Goal: Transaction & Acquisition: Book appointment/travel/reservation

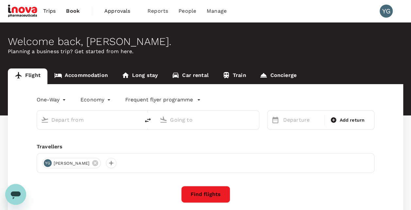
type input "business"
type input "Melbourne (MEL)"
type input "Singapore Changi (SIN)"
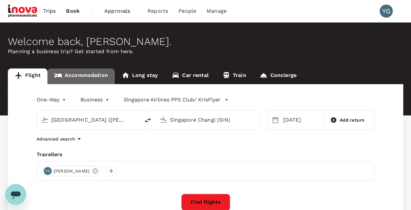
click at [81, 79] on link "Accommodation" at bounding box center [80, 77] width 67 height 16
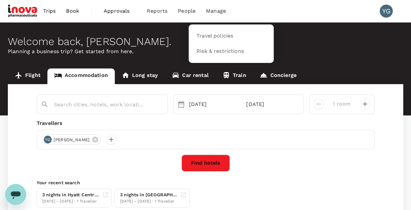
type input "Song Hotel Sydney"
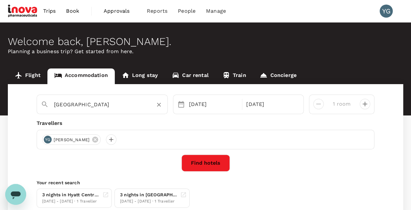
click at [86, 101] on input "Song Hotel Sydney" at bounding box center [99, 105] width 91 height 10
click at [53, 194] on div "3 nights in Hyatt Centric Melbourne" at bounding box center [71, 195] width 58 height 7
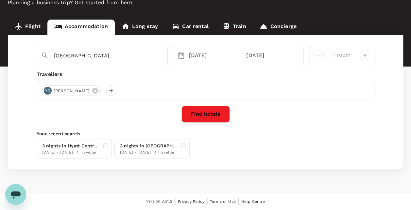
scroll to position [48, 0]
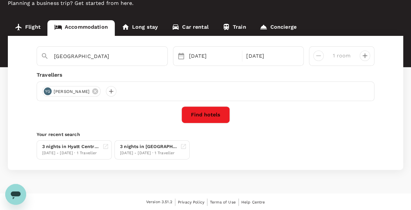
click at [224, 152] on div "3 nights in Hyatt Centric Melbourne 12 Nov - 15 Nov · 1 Traveller 3 nights in G…" at bounding box center [204, 149] width 340 height 22
click at [207, 110] on button "Find hotels" at bounding box center [205, 115] width 48 height 17
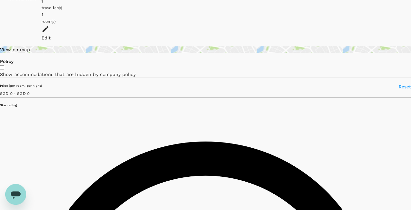
scroll to position [33, 0]
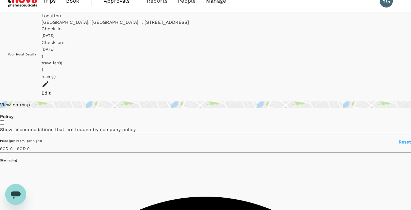
scroll to position [0, 0]
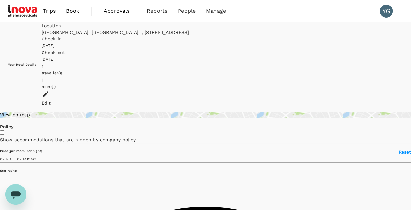
type input "500"
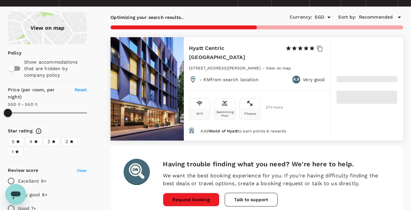
scroll to position [33, 0]
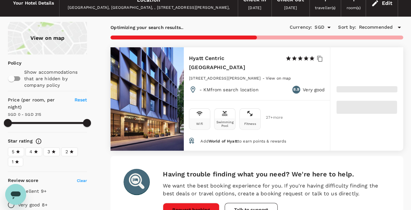
type input "500"
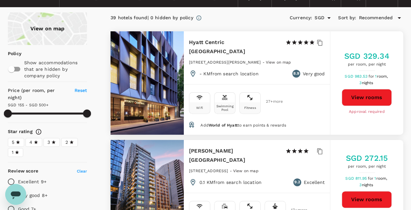
scroll to position [0, 0]
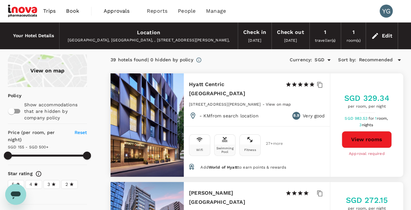
click at [364, 135] on button "View rooms" at bounding box center [367, 139] width 50 height 17
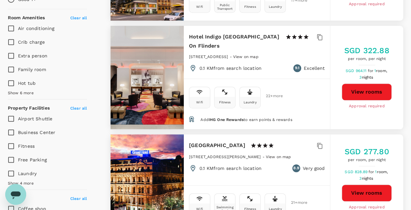
scroll to position [229, 0]
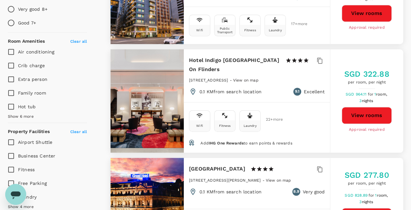
click at [370, 107] on button "View rooms" at bounding box center [367, 115] width 50 height 17
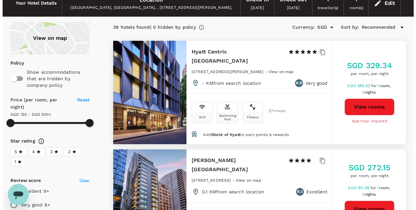
scroll to position [33, 0]
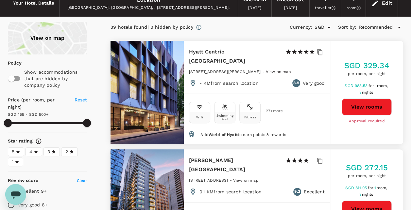
click at [224, 22] on div "39 hotels found | 0 hidden by policy Currency : SGD Sort by : Recommended" at bounding box center [256, 27] width 293 height 11
click at [320, 53] on icon "button" at bounding box center [319, 52] width 7 height 7
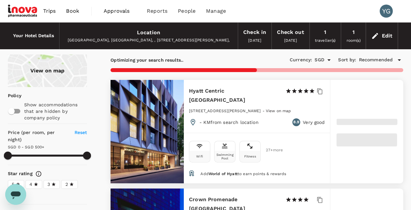
type input "500"
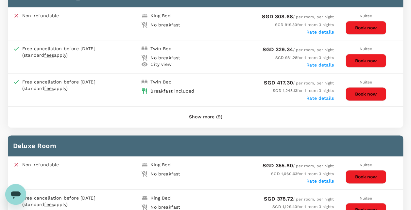
scroll to position [294, 0]
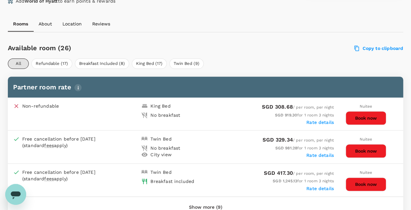
click at [242, 124] on div "Rate details" at bounding box center [269, 122] width 128 height 7
click at [322, 154] on label "Rate details" at bounding box center [319, 155] width 27 height 5
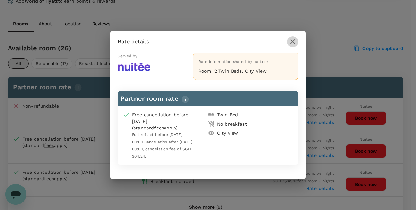
click at [295, 42] on icon "button" at bounding box center [293, 42] width 8 height 8
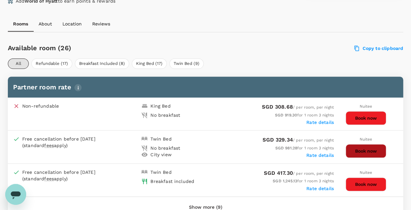
click at [361, 152] on button "Book now" at bounding box center [365, 151] width 41 height 14
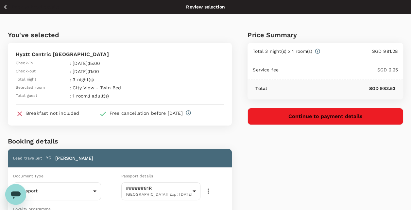
click at [326, 173] on div "Price Summary Total 3 night(s) x 1 room(s) SGD 981.28 Service fee SGD 2.25 Tota…" at bounding box center [317, 175] width 171 height 322
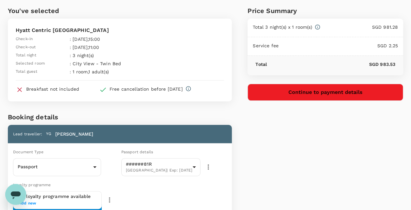
scroll to position [11, 0]
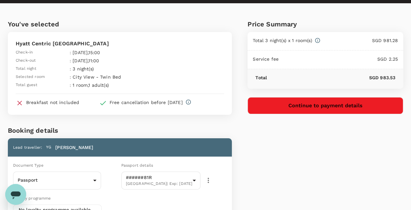
click at [362, 169] on div "Price Summary Total 3 night(s) x 1 room(s) SGD 981.28 Service fee SGD 2.25 Tota…" at bounding box center [317, 164] width 171 height 322
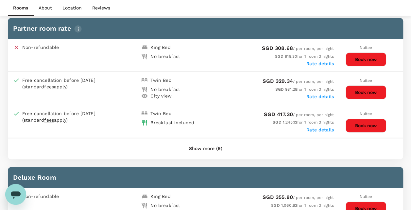
scroll to position [324, 0]
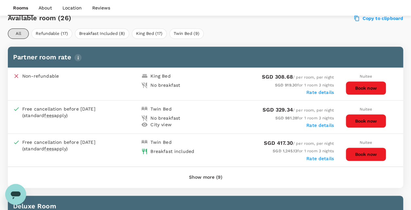
click at [397, 175] on div "Show more (9)" at bounding box center [205, 177] width 395 height 21
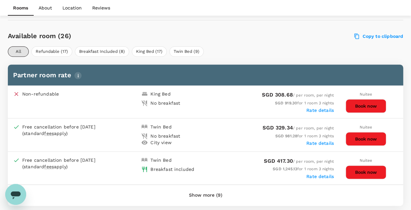
scroll to position [292, 0]
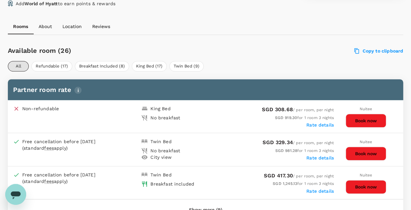
click at [241, 184] on div "SGD 1,245.13 for 1 room 3 nights" at bounding box center [269, 183] width 128 height 7
click at [231, 182] on div "SGD 1,245.13 for 1 room 3 nights" at bounding box center [269, 183] width 128 height 7
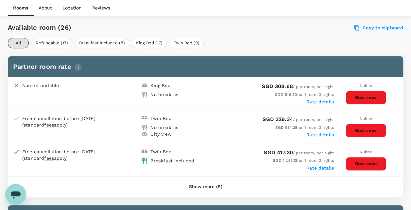
scroll to position [324, 0]
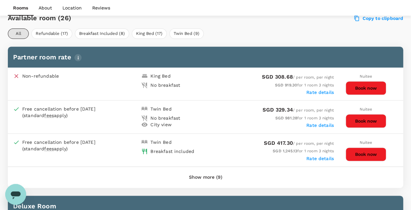
drag, startPoint x: 367, startPoint y: 153, endPoint x: 252, endPoint y: 155, distance: 114.4
click at [252, 155] on div "Free cancellation before 07 Nov 2025 (standard fees apply) Twin Bed Breakfast i…" at bounding box center [205, 150] width 395 height 33
click at [234, 123] on div "Rate details" at bounding box center [269, 125] width 128 height 7
click at [230, 117] on div "SGD 981.28 for 1 room 3 nights" at bounding box center [269, 118] width 128 height 7
click at [225, 117] on div "SGD 981.28 for 1 room 3 nights" at bounding box center [269, 118] width 128 height 7
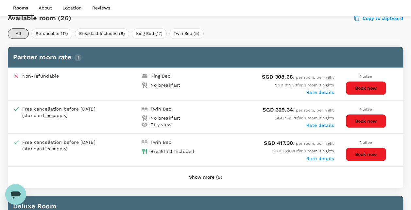
click at [215, 107] on div "SGD 329.34 / per room, per night" at bounding box center [269, 110] width 128 height 9
click at [230, 115] on div "SGD 981.28 for 1 room 3 nights" at bounding box center [269, 118] width 128 height 7
click at [224, 110] on div "SGD 329.34 / per room, per night" at bounding box center [269, 110] width 128 height 9
click at [245, 107] on div "SGD 329.34 / per room, per night" at bounding box center [269, 110] width 128 height 9
click at [226, 122] on div "Rate details" at bounding box center [269, 125] width 128 height 7
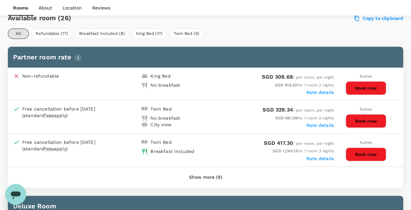
click at [229, 115] on div "SGD 981.28 for 1 room 3 nights" at bounding box center [269, 118] width 128 height 7
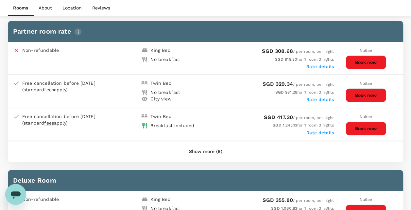
scroll to position [360, 0]
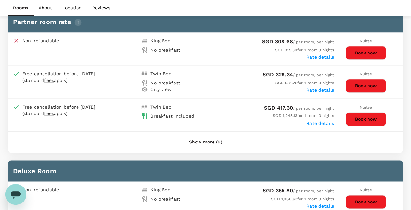
click at [255, 140] on div "Show more (9)" at bounding box center [205, 142] width 395 height 21
click at [260, 143] on div "Show more (9)" at bounding box center [205, 142] width 395 height 21
click at [366, 117] on button "Book now" at bounding box center [365, 119] width 41 height 14
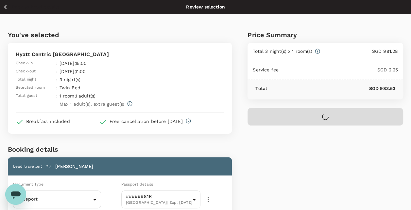
click at [340, 173] on div "Price Summary Total 3 night(s) x 1 room(s) SGD 981.28 Service fee SGD 2.25 Tota…" at bounding box center [317, 179] width 171 height 330
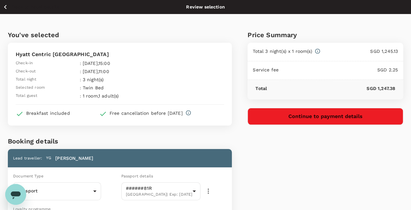
click at [268, 156] on div "Price Summary Total 3 night(s) x 1 room(s) SGD 1,245.13 Service fee SGD 2.25 To…" at bounding box center [317, 175] width 171 height 322
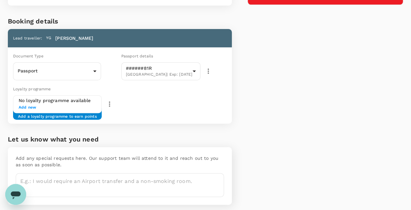
scroll to position [142, 0]
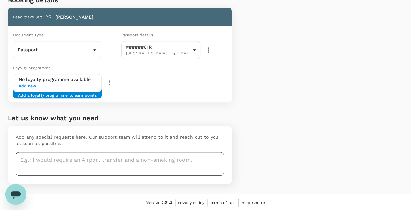
click at [28, 161] on textarea at bounding box center [120, 164] width 208 height 24
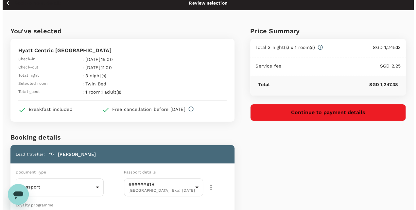
scroll to position [0, 0]
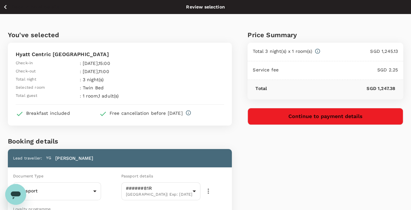
click at [299, 168] on div "Price Summary Total 3 night(s) x 1 room(s) SGD 1,245.13 Service fee SGD 2.25 To…" at bounding box center [317, 175] width 171 height 322
click at [91, 135] on div "You've selected Hyatt Centric Melbourne Check-in : 12 Nov 2025 , 15:00 Check-ou…" at bounding box center [112, 175] width 240 height 322
click at [319, 165] on div "Price Summary Total 3 night(s) x 1 room(s) SGD 1,245.13 Service fee SGD 2.25 To…" at bounding box center [317, 175] width 171 height 322
click at [346, 176] on div "Price Summary Total 3 night(s) x 1 room(s) SGD 1,245.13 Service fee SGD 2.25 To…" at bounding box center [317, 175] width 171 height 322
click at [329, 170] on div "Price Summary Total 3 night(s) x 1 room(s) SGD 1,245.13 Service fee SGD 2.25 To…" at bounding box center [317, 175] width 171 height 322
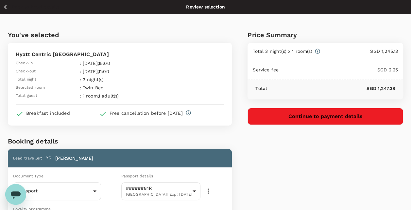
click at [357, 179] on div "Price Summary Total 3 night(s) x 1 room(s) SGD 1,245.13 Service fee SGD 2.25 To…" at bounding box center [317, 175] width 171 height 322
click at [325, 185] on div "Price Summary Total 3 night(s) x 1 room(s) SGD 1,245.13 Service fee SGD 2.25 To…" at bounding box center [317, 175] width 171 height 322
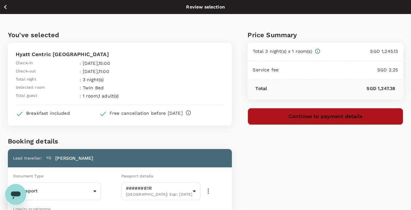
click at [330, 114] on button "Continue to payment details" at bounding box center [325, 116] width 156 height 17
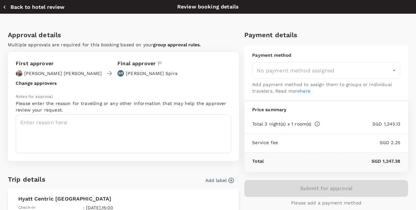
type input "9e677c2c-1b51-4fb9-8b8e-e61d94c42ce6"
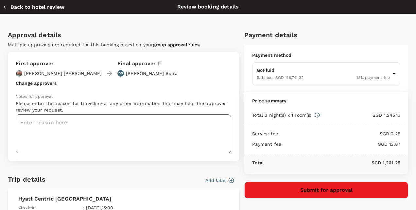
click at [47, 129] on textarea at bounding box center [123, 134] width 215 height 39
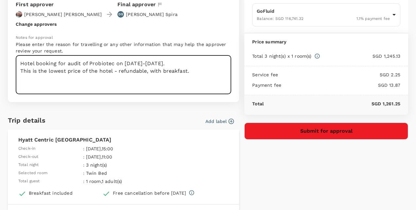
scroll to position [65, 0]
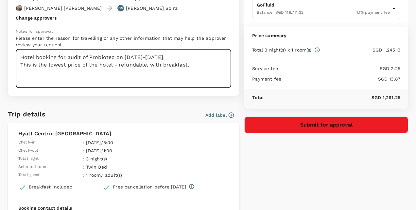
click at [146, 66] on textarea "Hotel booking for audit of Probiotec on 13-14 Nov 2025. This is the lowest pric…" at bounding box center [123, 68] width 215 height 39
click at [59, 65] on textarea "Hotel booking for audit of Probiotec on 13-14 Nov 2025. This is the lowest pric…" at bounding box center [123, 68] width 215 height 39
click at [81, 63] on textarea "Hotel booking for audit of Probiotec on 13-14 Nov 2025. This is the lowest pric…" at bounding box center [123, 68] width 215 height 39
click at [104, 64] on textarea "Hotel booking for audit of Probiotec on 13-14 Nov 2025. This is the lowest pric…" at bounding box center [123, 68] width 215 height 39
click at [83, 66] on textarea "Hotel booking for audit of Probiotec on 13-14 Nov 2025. This is the lowest pric…" at bounding box center [123, 68] width 215 height 39
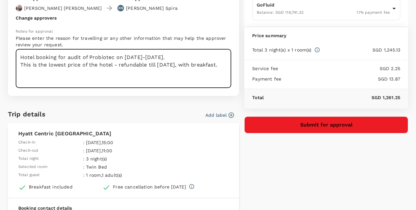
click at [92, 65] on textarea "Hotel booking for audit of Probiotec on 13-14 Nov 2025. This is the lowest pric…" at bounding box center [123, 68] width 215 height 39
click at [101, 64] on textarea "Hotel booking for audit of Probiotec on 13-14 Nov 2025. This is the lowest pric…" at bounding box center [123, 68] width 215 height 39
click at [83, 62] on textarea "Hotel booking for audit of Probiotec on 13-14 Nov 2025. This is the lowest pric…" at bounding box center [123, 68] width 215 height 39
click at [90, 65] on textarea "Hotel booking for audit of Probiotec on 13-14 Nov 2025. This is the lowest pric…" at bounding box center [123, 68] width 215 height 39
click at [80, 65] on textarea "Hotel booking for audit of Probiotec on 13-14 Nov 2025. This is the lowest pric…" at bounding box center [123, 68] width 215 height 39
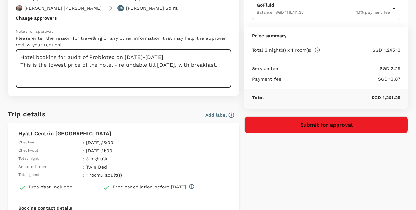
click at [86, 65] on textarea "Hotel booking for audit of Probiotec on 13-14 Nov 2025. This is the lowest pric…" at bounding box center [123, 68] width 215 height 39
click at [92, 65] on textarea "Hotel booking for audit of Probiotec on 13-14 Nov 2025. This is the lowest pric…" at bounding box center [123, 68] width 215 height 39
click at [111, 65] on textarea "Hotel booking for audit of Probiotec on 13-14 Nov 2025. This is the lowest pric…" at bounding box center [123, 68] width 215 height 39
click at [81, 66] on textarea "Hotel booking for audit of Probiotec on 13-14 Nov 2025. This is the lowest pric…" at bounding box center [123, 68] width 215 height 39
click at [87, 65] on textarea "Hotel booking for audit of Probiotec on 13-14 Nov 2025. This is the lowest pric…" at bounding box center [123, 68] width 215 height 39
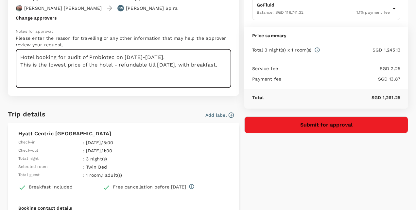
click at [97, 64] on textarea "Hotel booking for audit of Probiotec on 13-14 Nov 2025. This is the lowest pric…" at bounding box center [123, 68] width 215 height 39
click at [107, 63] on textarea "Hotel booking for audit of Probiotec on 13-14 Nov 2025. This is the lowest pric…" at bounding box center [123, 68] width 215 height 39
click at [122, 63] on textarea "Hotel booking for audit of Probiotec on 13-14 Nov 2025. This is the lowest pric…" at bounding box center [123, 68] width 215 height 39
click at [58, 66] on textarea "Hotel booking for audit of Probiotec on 13-14 Nov 2025. This is the lowest pric…" at bounding box center [123, 68] width 215 height 39
click at [71, 65] on textarea "Hotel booking for audit of Probiotec on 13-14 Nov 2025. This is the lowest pric…" at bounding box center [123, 68] width 215 height 39
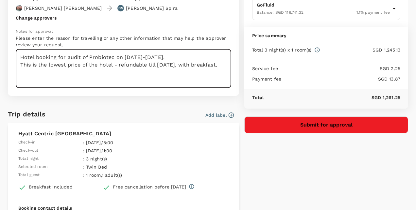
drag, startPoint x: 85, startPoint y: 65, endPoint x: 92, endPoint y: 65, distance: 6.5
click at [86, 65] on textarea "Hotel booking for audit of Probiotec on 13-14 Nov 2025. This is the lowest pric…" at bounding box center [123, 68] width 215 height 39
click at [95, 65] on textarea "Hotel booking for audit of Probiotec on 13-14 Nov 2025. This is the lowest pric…" at bounding box center [123, 68] width 215 height 39
click at [68, 64] on textarea "Hotel booking for audit of Probiotec on 13-14 Nov 2025. This is the lowest pric…" at bounding box center [123, 68] width 215 height 39
click at [144, 68] on textarea "Hotel booking for audit of Probiotec on 13-14 Nov 2025. This is the lowest room…" at bounding box center [123, 68] width 215 height 39
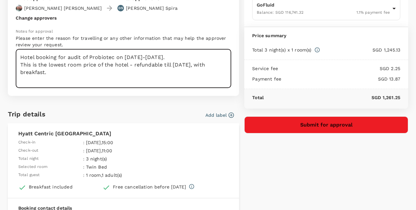
click at [159, 64] on textarea "Hotel booking for audit of Probiotec on 13-14 Nov 2025. This is the lowest room…" at bounding box center [123, 68] width 215 height 39
click at [181, 64] on textarea "Hotel booking for audit of Probiotec on 13-14 Nov 2025. This is the lowest room…" at bounding box center [123, 68] width 215 height 39
click at [50, 72] on textarea "Hotel booking for audit of Probiotec on 13-14 Nov 2025. This is the lowest room…" at bounding box center [123, 68] width 215 height 39
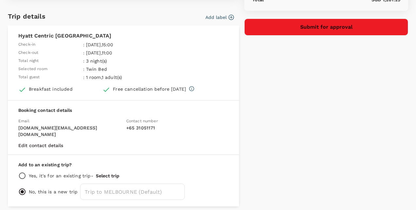
scroll to position [33, 0]
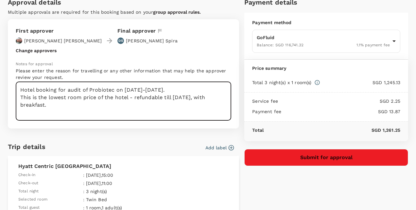
drag, startPoint x: 163, startPoint y: 98, endPoint x: 191, endPoint y: 97, distance: 27.8
click at [191, 97] on textarea "Hotel booking for audit of Probiotec on 13-14 Nov 2025. This is the lowest room…" at bounding box center [123, 101] width 215 height 39
click at [203, 98] on textarea "Hotel booking for audit of Probiotec on 13-14 Nov 2025. This is the lowest room…" at bounding box center [123, 101] width 215 height 39
click at [42, 98] on textarea "Hotel booking for audit of Probiotec on 13-14 Nov 2025. This is the lowest room…" at bounding box center [123, 101] width 215 height 39
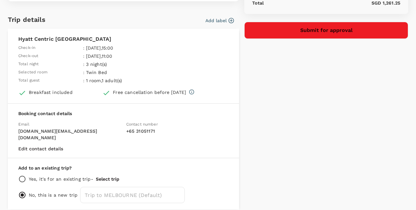
scroll to position [182, 0]
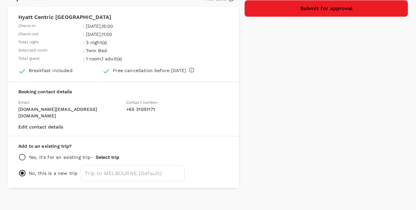
type textarea "Hotel booking for audit of Probiotec on 13-14 Nov 2025. This is the lowest room…"
click at [22, 154] on input "radio" at bounding box center [22, 158] width 8 height 8
radio input "true"
radio input "false"
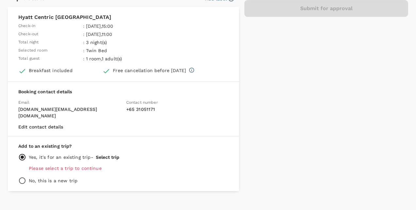
click at [105, 155] on button "Select trip" at bounding box center [108, 157] width 24 height 5
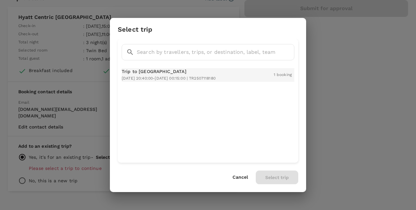
click at [154, 72] on p "Trip to Sydney" at bounding box center [169, 71] width 94 height 7
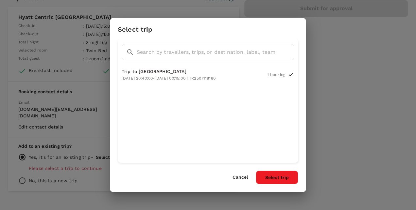
click at [274, 175] on button "Select trip" at bounding box center [277, 178] width 42 height 14
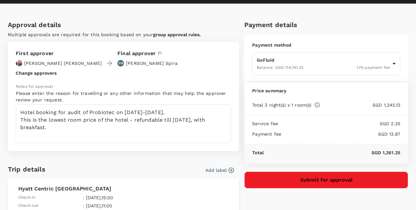
scroll to position [0, 0]
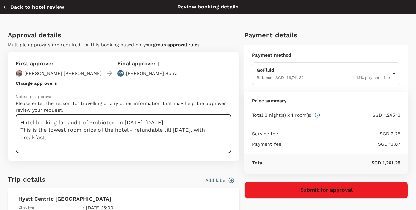
drag, startPoint x: 57, startPoint y: 142, endPoint x: 11, endPoint y: 120, distance: 50.1
click at [11, 120] on div "First approver Paul Smith Final approver DS Dan Spira Change approvers Notes fo…" at bounding box center [123, 106] width 231 height 109
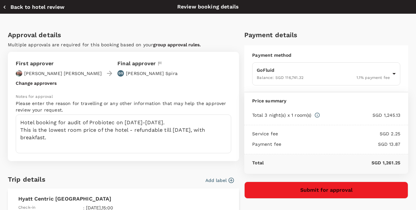
drag, startPoint x: 322, startPoint y: 187, endPoint x: 145, endPoint y: 163, distance: 178.0
click at [145, 163] on div "Approval details Multiple approvals are required for this booking based on your…" at bounding box center [205, 193] width 405 height 337
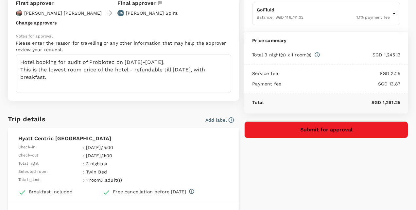
scroll to position [65, 0]
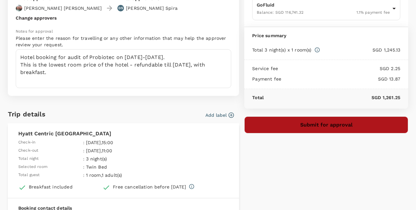
click at [334, 123] on button "Submit for approval" at bounding box center [326, 125] width 164 height 17
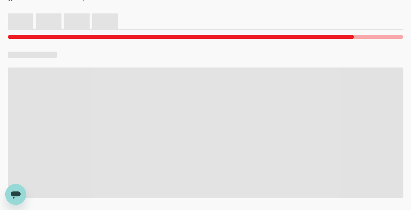
scroll to position [226, 0]
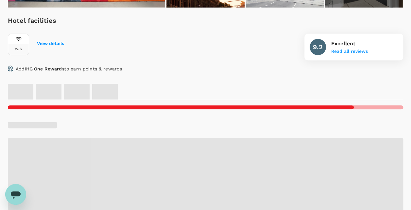
click at [247, 51] on div "Hotel facilities Wifi View details 9.2 Excellent Read all reviews" at bounding box center [205, 37] width 395 height 45
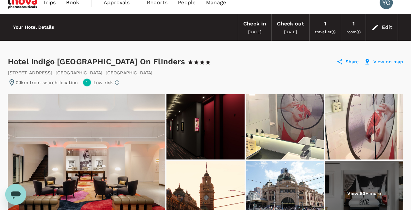
scroll to position [0, 0]
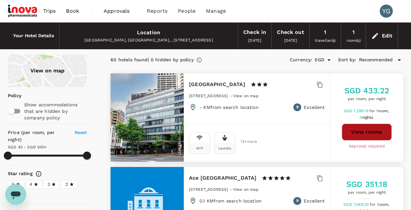
click at [369, 132] on button "View rooms" at bounding box center [367, 132] width 50 height 17
click at [49, 9] on span "Trips" at bounding box center [49, 11] width 13 height 8
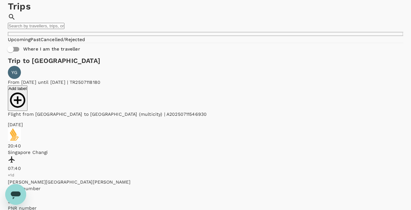
scroll to position [33, 0]
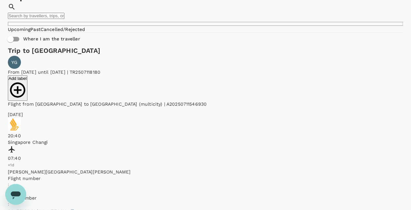
click at [17, 66] on p "YG" at bounding box center [14, 62] width 6 height 7
click at [177, 63] on div "Trip to Sydney YG" at bounding box center [205, 57] width 395 height 24
click at [25, 83] on icon "button" at bounding box center [17, 90] width 15 height 15
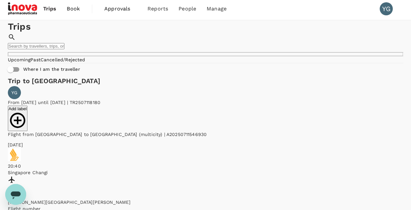
scroll to position [0, 0]
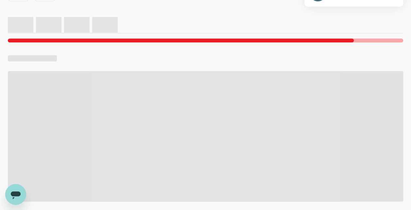
scroll to position [229, 0]
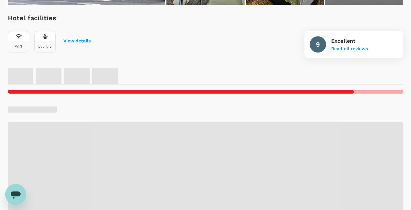
click at [244, 163] on span at bounding box center [205, 188] width 395 height 131
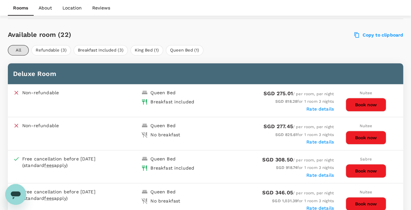
scroll to position [327, 0]
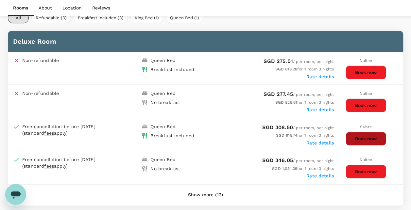
click at [367, 136] on button "Book now" at bounding box center [365, 139] width 41 height 14
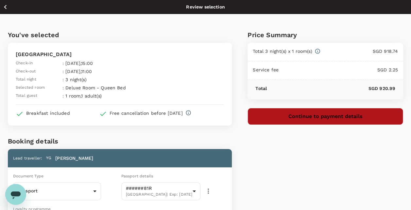
click at [322, 114] on button "Continue to payment details" at bounding box center [325, 116] width 156 height 17
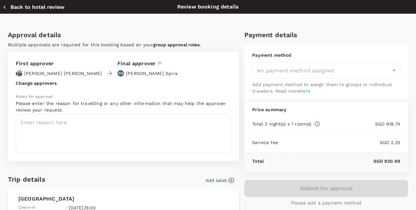
type input "9e677c2c-1b51-4fb9-8b8e-e61d94c42ce6"
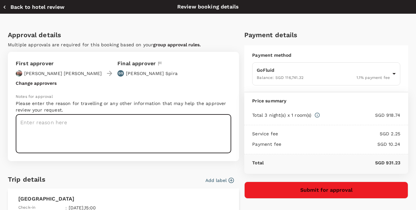
click at [41, 121] on textarea at bounding box center [123, 134] width 215 height 39
paste textarea "Hotel booking for audit of Probiotec on 13-14 Nov 2025. This is the lowest room…"
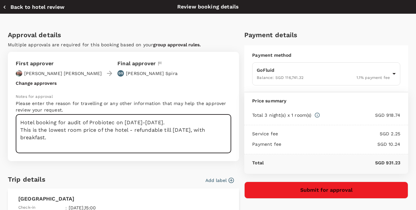
drag, startPoint x: 90, startPoint y: 122, endPoint x: 114, endPoint y: 122, distance: 23.9
click at [114, 122] on textarea "Hotel booking for audit of Probiotec on 13-14 Nov 2025. This is the lowest room…" at bounding box center [123, 134] width 215 height 39
drag, startPoint x: 114, startPoint y: 122, endPoint x: 129, endPoint y: 121, distance: 15.4
click at [129, 121] on textarea "Hotel booking for audit of Delta on 13-14 Nov 2025. This is the lowest room pri…" at bounding box center [123, 134] width 215 height 39
click at [78, 130] on textarea "Hotel booking for audit of Delta on 10-11 Nov 2025. This is the lowest room pri…" at bounding box center [123, 134] width 215 height 39
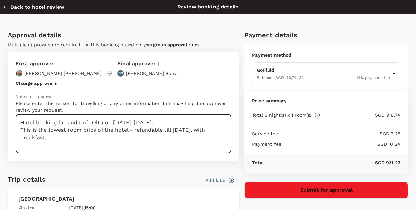
click at [121, 131] on textarea "Hotel booking for audit of Delta on 10-11 Nov 2025. This is the lowest room pri…" at bounding box center [123, 134] width 215 height 39
click at [153, 130] on textarea "Hotel booking for audit of Delta on 10-11 Nov 2025. This is the lowest room pri…" at bounding box center [123, 134] width 215 height 39
click at [180, 129] on textarea "Hotel booking for audit of Delta on 10-11 Nov 2025. This is the lowest room pri…" at bounding box center [123, 134] width 215 height 39
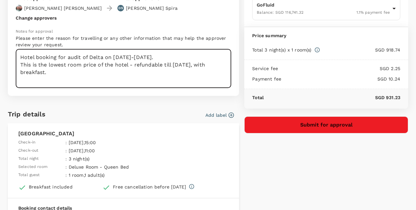
scroll to position [98, 0]
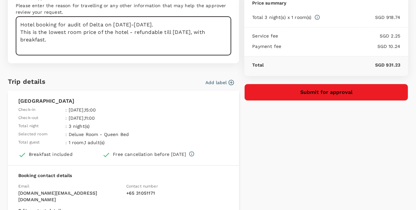
click at [178, 33] on textarea "Hotel booking for audit of Delta on 10-11 Nov 2025. This is the lowest room pri…" at bounding box center [123, 36] width 215 height 39
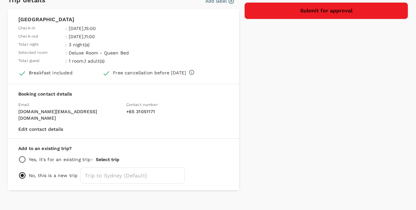
scroll to position [182, 0]
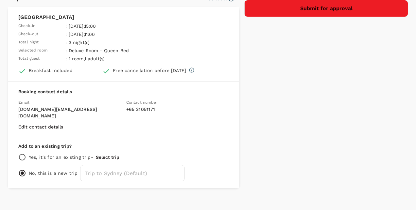
type textarea "Hotel booking for audit of Delta on 10-11 Nov 2025. This is the lowest room pri…"
click at [22, 154] on input "radio" at bounding box center [22, 158] width 8 height 8
radio input "true"
radio input "false"
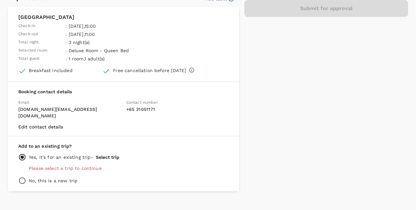
click at [110, 155] on button "Select trip" at bounding box center [108, 157] width 24 height 5
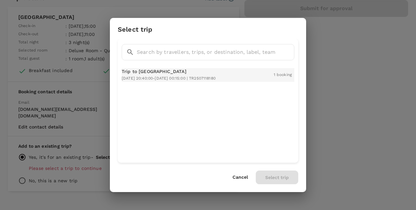
click at [172, 75] on div "Trip to Sydney 2025-11-06 20:40:00 - 2025-11-18 00:15:00 | TR2507118180" at bounding box center [169, 75] width 94 height 14
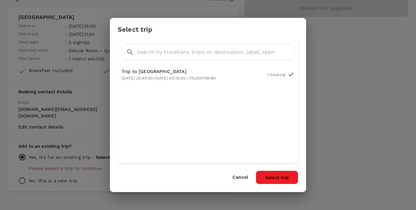
click at [277, 180] on button "Select trip" at bounding box center [277, 178] width 42 height 14
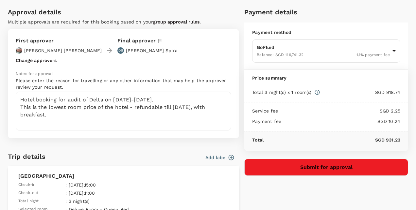
scroll to position [98, 0]
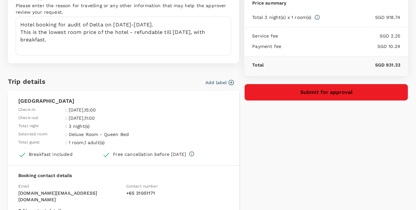
click at [333, 161] on div "Payment details Payment method GoFluid Balance : SGD 116,741.32 1.1 % payment f…" at bounding box center [323, 94] width 169 height 337
drag, startPoint x: 323, startPoint y: 92, endPoint x: 323, endPoint y: 180, distance: 87.6
click at [323, 180] on div "Payment details Payment method GoFluid Balance : SGD 116,741.32 1.1 % payment f…" at bounding box center [323, 94] width 169 height 337
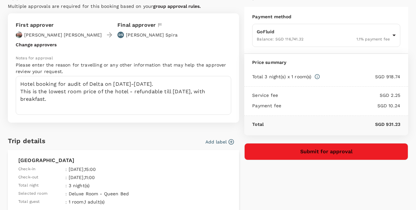
scroll to position [0, 0]
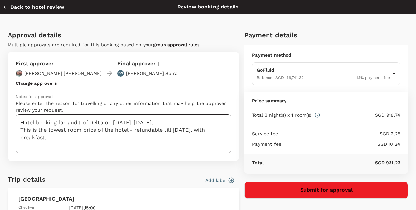
drag, startPoint x: 324, startPoint y: 187, endPoint x: 93, endPoint y: 124, distance: 239.7
click at [93, 124] on div "Approval details Multiple approvals are required for this booking based on your…" at bounding box center [205, 193] width 405 height 337
click at [160, 121] on textarea "Hotel booking for audit of Delta on 10-11 Nov 2025. This is the lowest room pri…" at bounding box center [123, 134] width 215 height 39
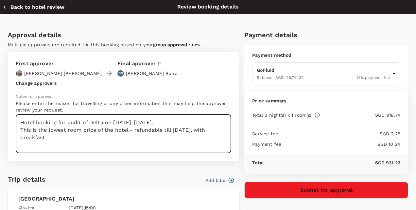
click at [167, 139] on textarea "Hotel booking for audit of Delta on 10-11 Nov 2025. This is the lowest room pri…" at bounding box center [123, 134] width 215 height 39
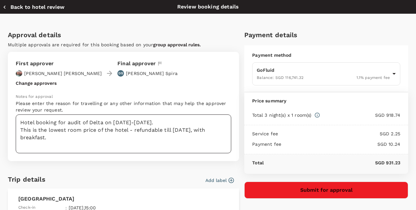
drag, startPoint x: 326, startPoint y: 189, endPoint x: 81, endPoint y: 149, distance: 247.3
click at [81, 149] on div "Approval details Multiple approvals are required for this booking based on your…" at bounding box center [205, 193] width 405 height 337
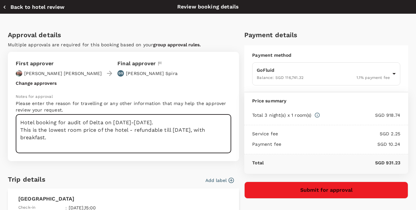
click at [105, 123] on textarea "Hotel booking for audit of Delta on 10-11 Nov 2025. This is the lowest room pri…" at bounding box center [123, 134] width 215 height 39
type textarea "Hotel booking for audit of Delta on 10-11 Nov 2025. This is the lowest room pri…"
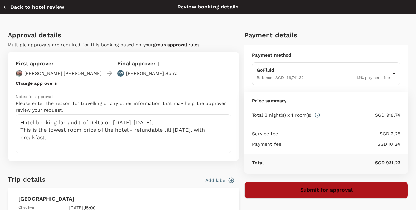
click at [332, 190] on button "Submit for approval" at bounding box center [326, 190] width 164 height 17
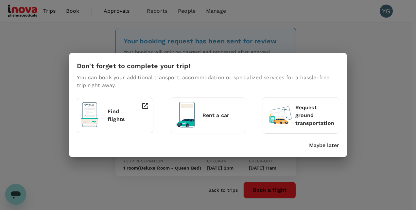
click at [317, 146] on p "Maybe later" at bounding box center [324, 146] width 30 height 8
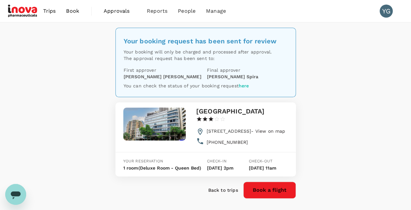
click at [35, 112] on div "Your booking request has been sent for review Your booking will only be charged…" at bounding box center [205, 121] width 411 height 197
click at [244, 84] on link "here" at bounding box center [244, 85] width 10 height 5
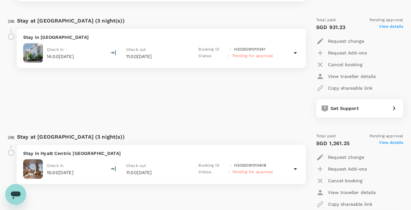
scroll to position [294, 0]
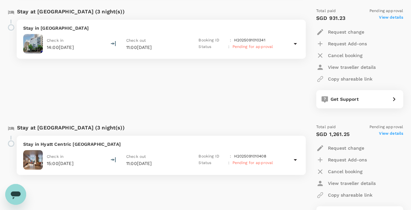
click at [233, 193] on div "Stay at [GEOGRAPHIC_DATA] (3 night(s)) Stay in [GEOGRAPHIC_DATA] [GEOGRAPHIC_DA…" at bounding box center [153, 174] width 300 height 111
click at [253, 87] on div "Stay at [GEOGRAPHIC_DATA] (3 night(s)) Stay in [GEOGRAPHIC_DATA] Check in 14:00…" at bounding box center [153, 58] width 300 height 111
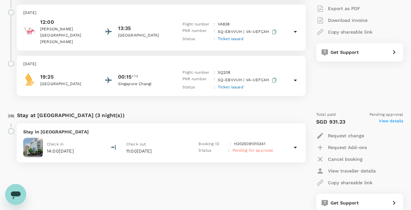
scroll to position [261, 0]
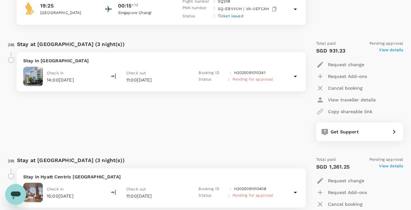
click at [271, 106] on div "Stay at [GEOGRAPHIC_DATA] (3 night(s)) Stay in [GEOGRAPHIC_DATA] Check in 14:00…" at bounding box center [153, 90] width 300 height 111
click at [253, 121] on div "Stay at [GEOGRAPHIC_DATA] (3 night(s)) Stay in [GEOGRAPHIC_DATA] Check in 14:00…" at bounding box center [153, 90] width 300 height 111
click at [253, 77] on span "Pending for approval" at bounding box center [252, 79] width 41 height 5
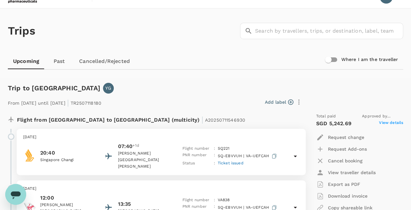
scroll to position [0, 0]
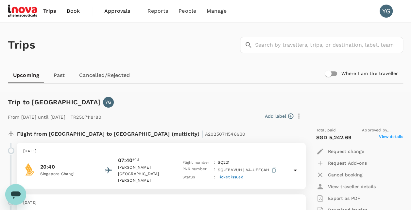
click at [173, 52] on div "Trips ​ ​" at bounding box center [204, 44] width 398 height 48
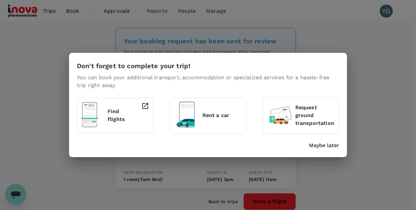
click at [380, 75] on div "Don't forget to complete your trip! You can book your additional transport, acc…" at bounding box center [208, 105] width 416 height 210
click at [328, 146] on p "Maybe later" at bounding box center [324, 146] width 30 height 8
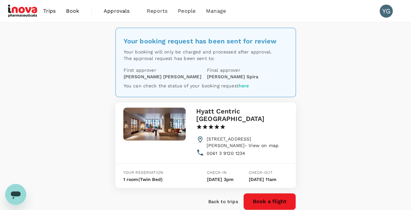
click at [363, 105] on div "Your booking request has been sent for review Your booking will only be charged…" at bounding box center [205, 127] width 411 height 209
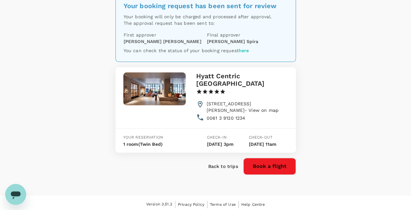
scroll to position [36, 0]
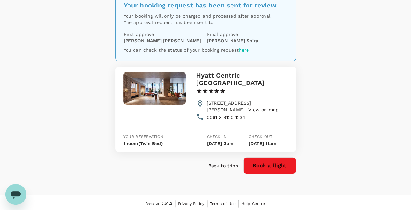
click at [256, 107] on span "View on map" at bounding box center [263, 109] width 30 height 5
